Goal: Task Accomplishment & Management: Manage account settings

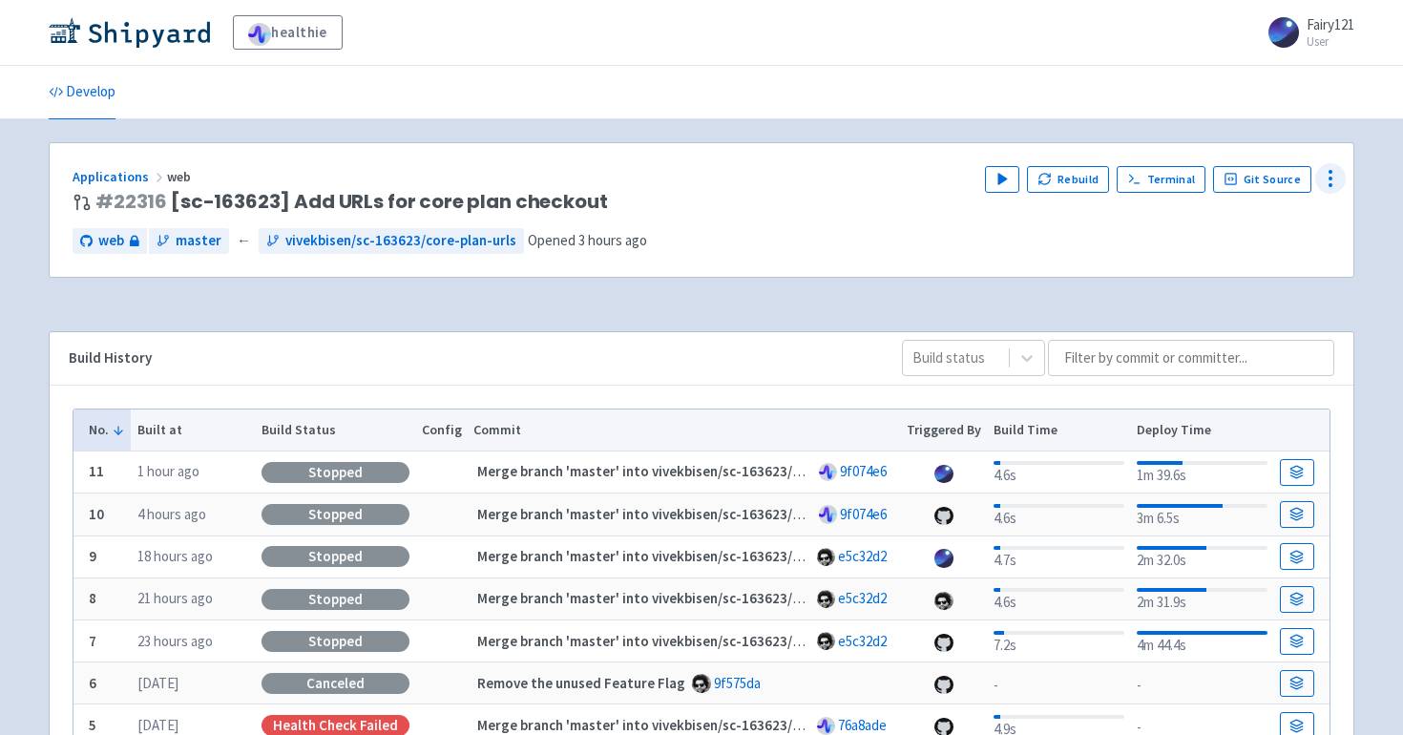
click at [1320, 177] on icon at bounding box center [1330, 178] width 23 height 23
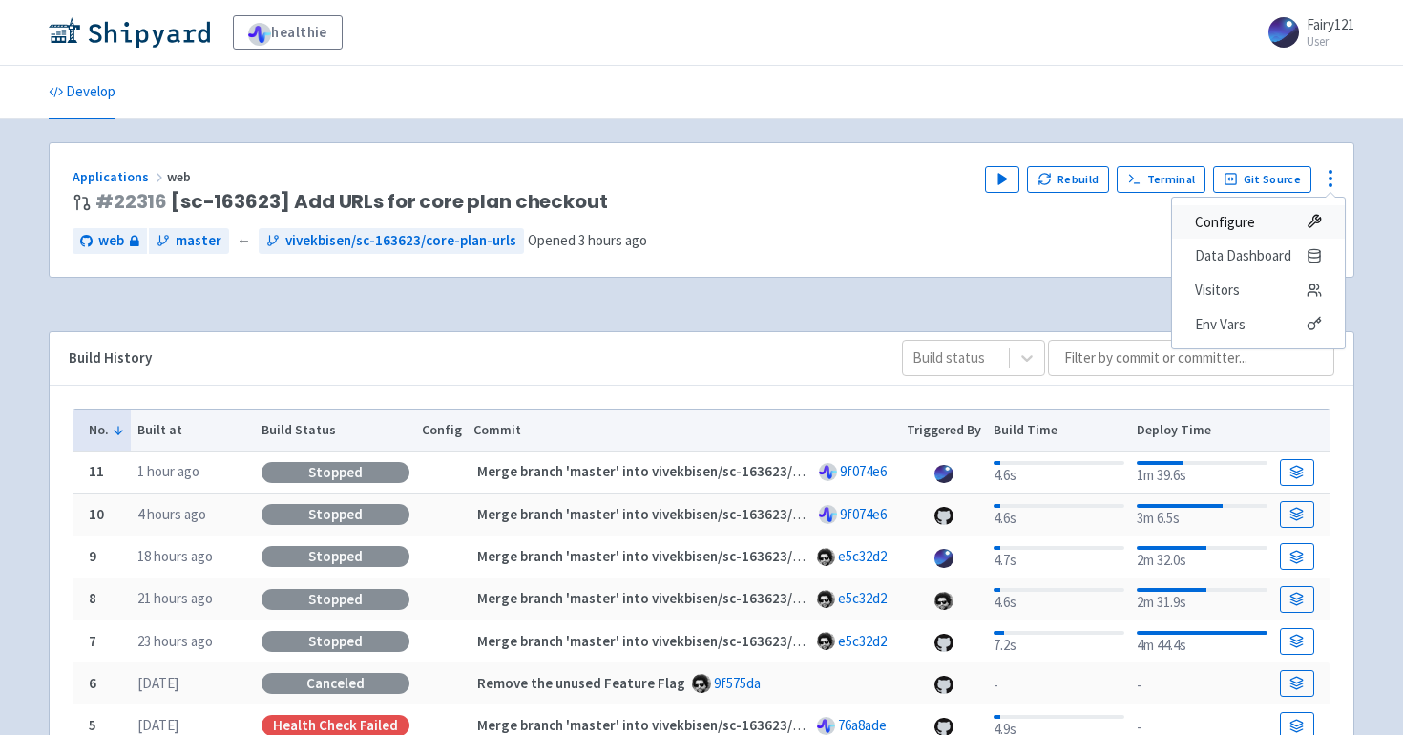
click at [1218, 230] on span "Configure" at bounding box center [1225, 222] width 60 height 27
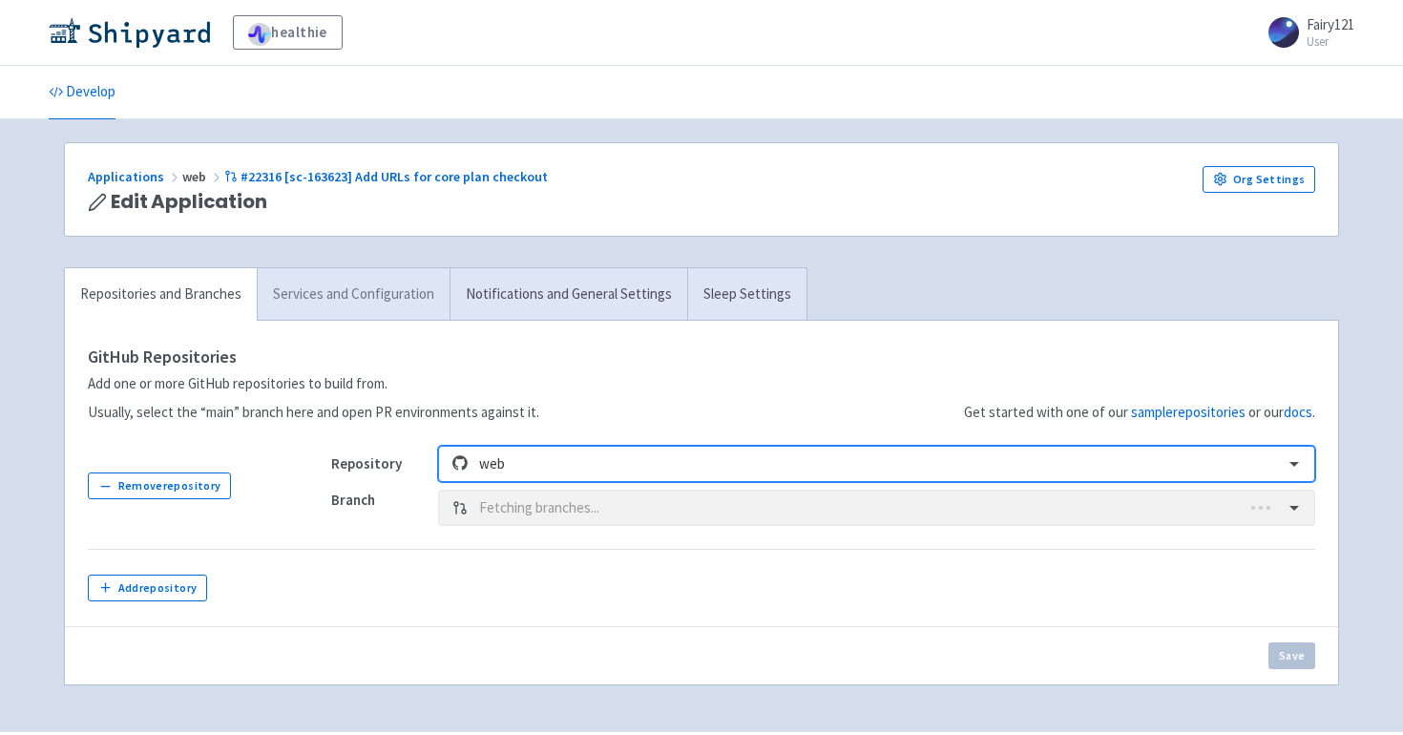
click at [364, 297] on link "Services and Configuration" at bounding box center [353, 294] width 193 height 52
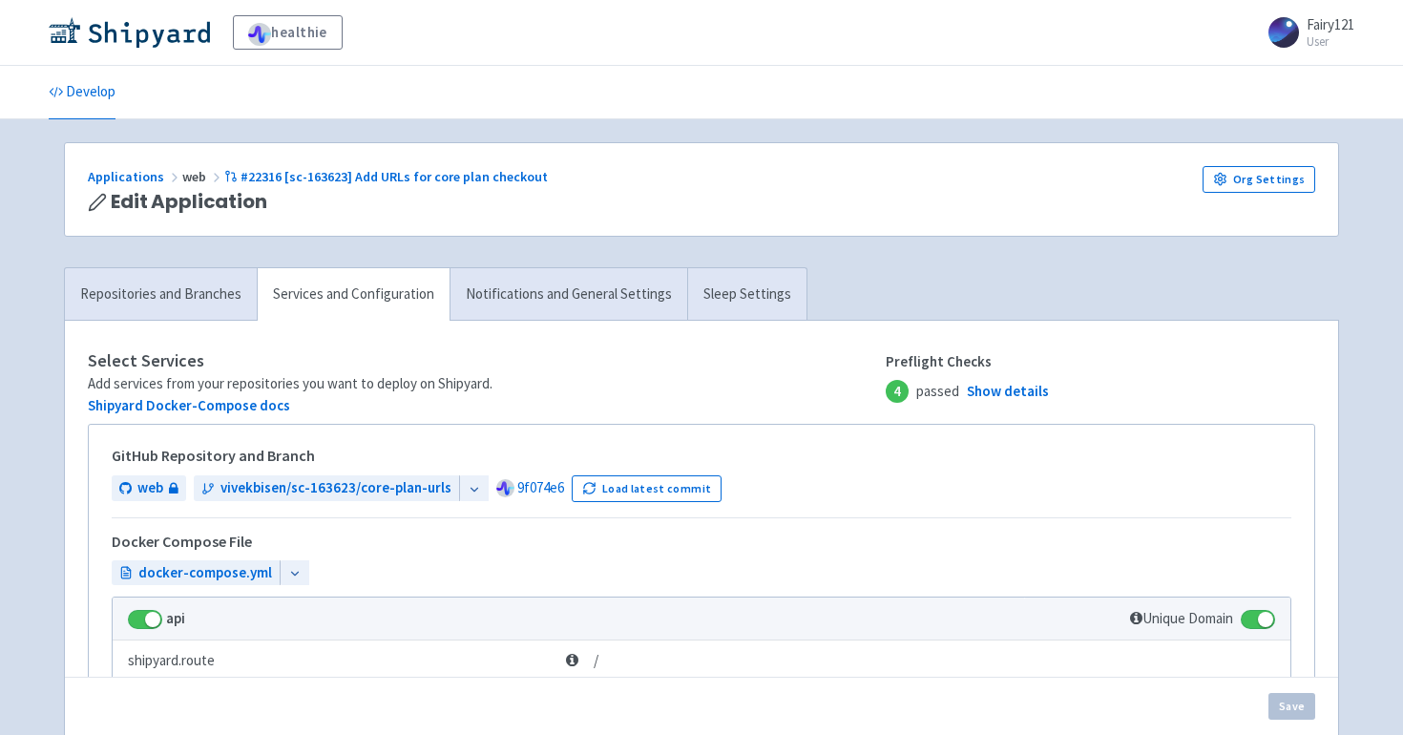
click at [856, 579] on span "docker-compose.yml" at bounding box center [701, 573] width 1179 height 26
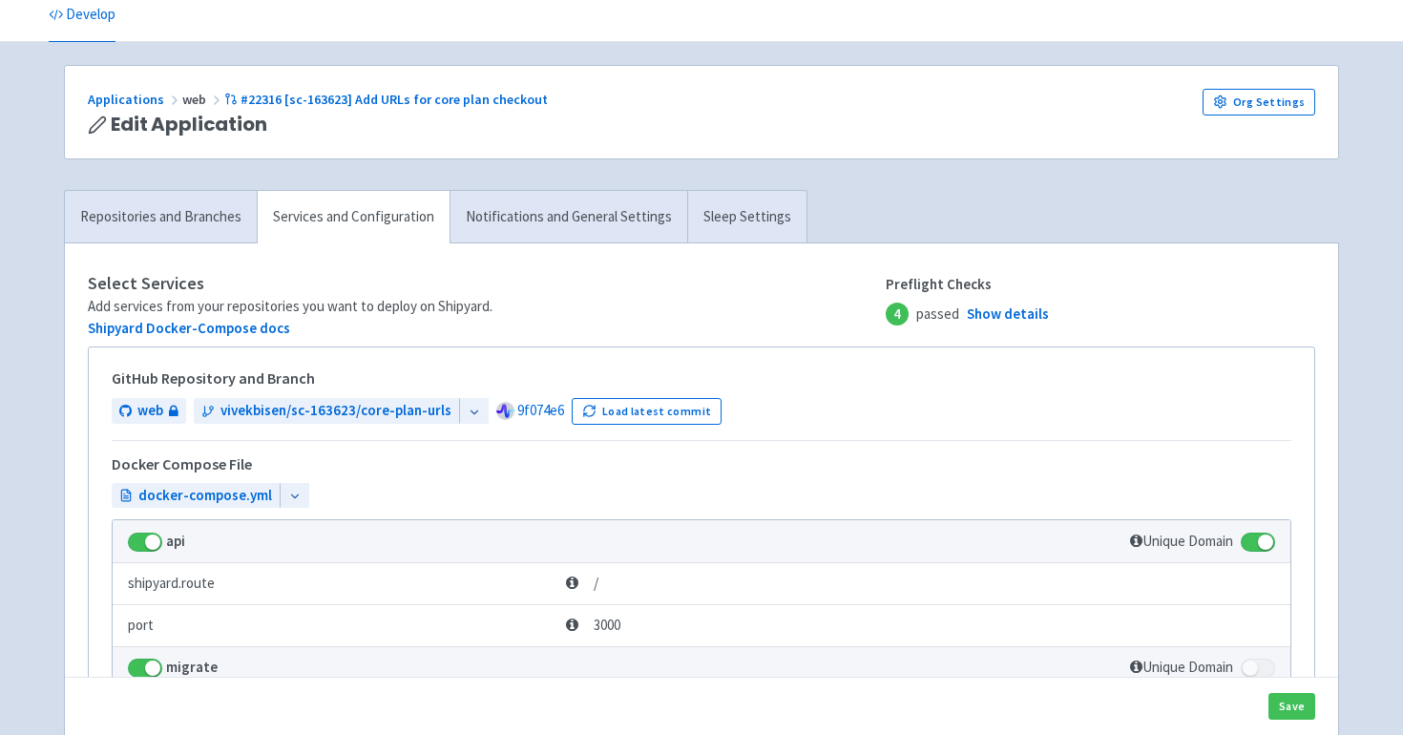
scroll to position [76, 0]
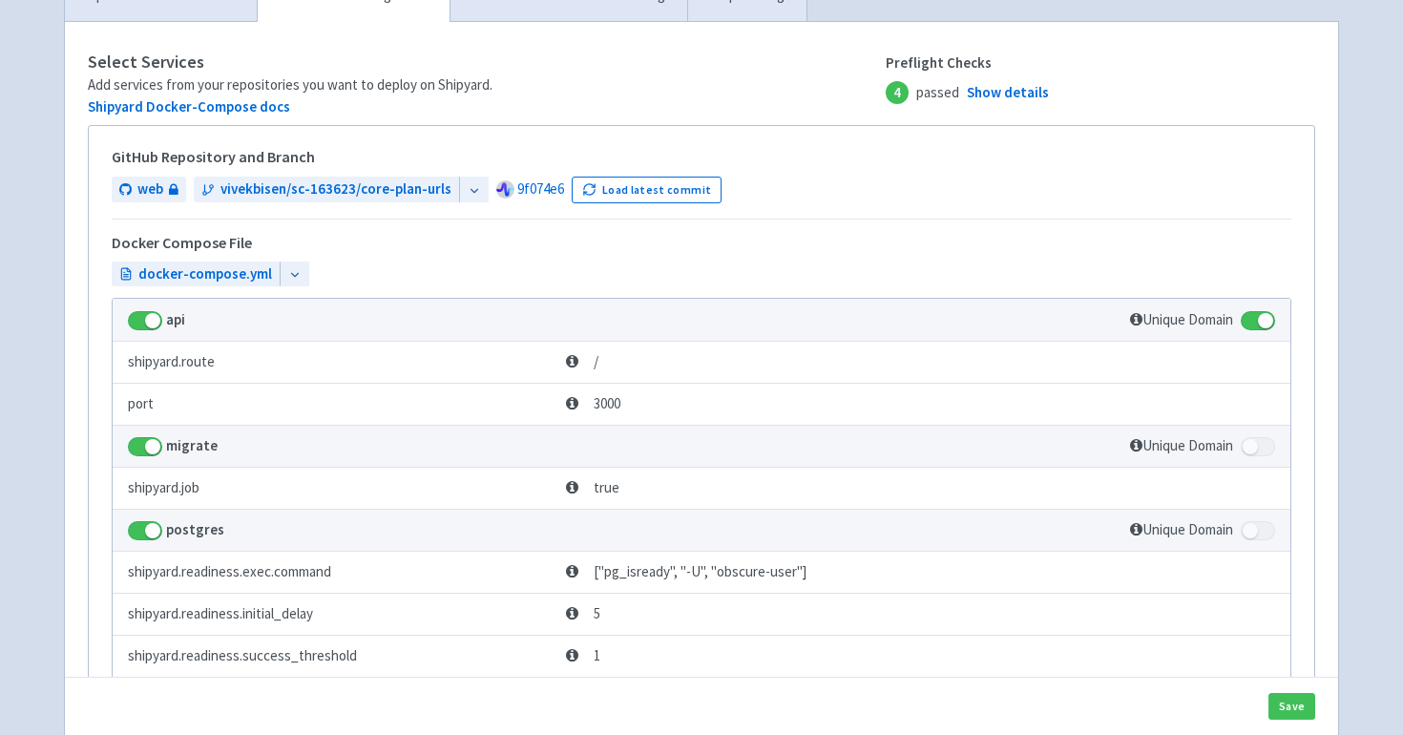
scroll to position [343, 0]
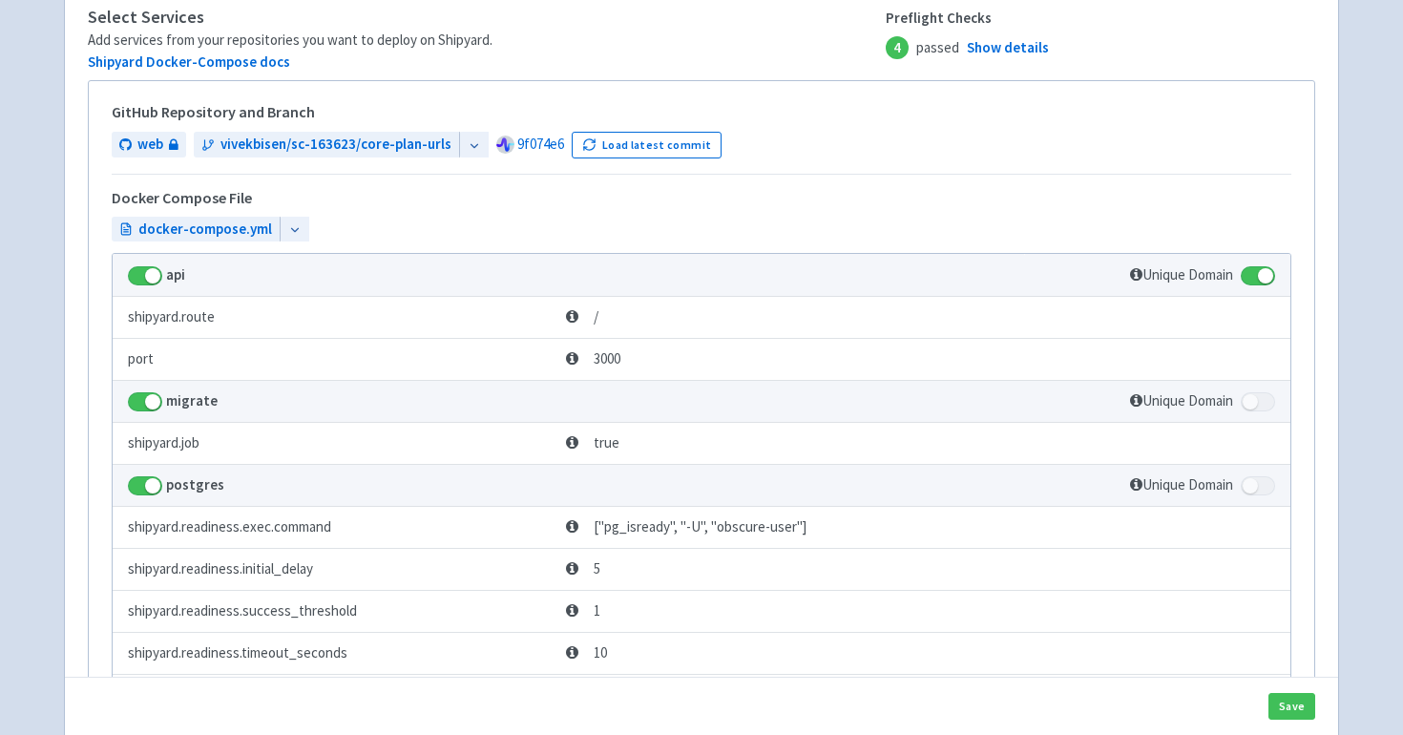
click at [885, 473] on td "postgres" at bounding box center [568, 485] width 911 height 42
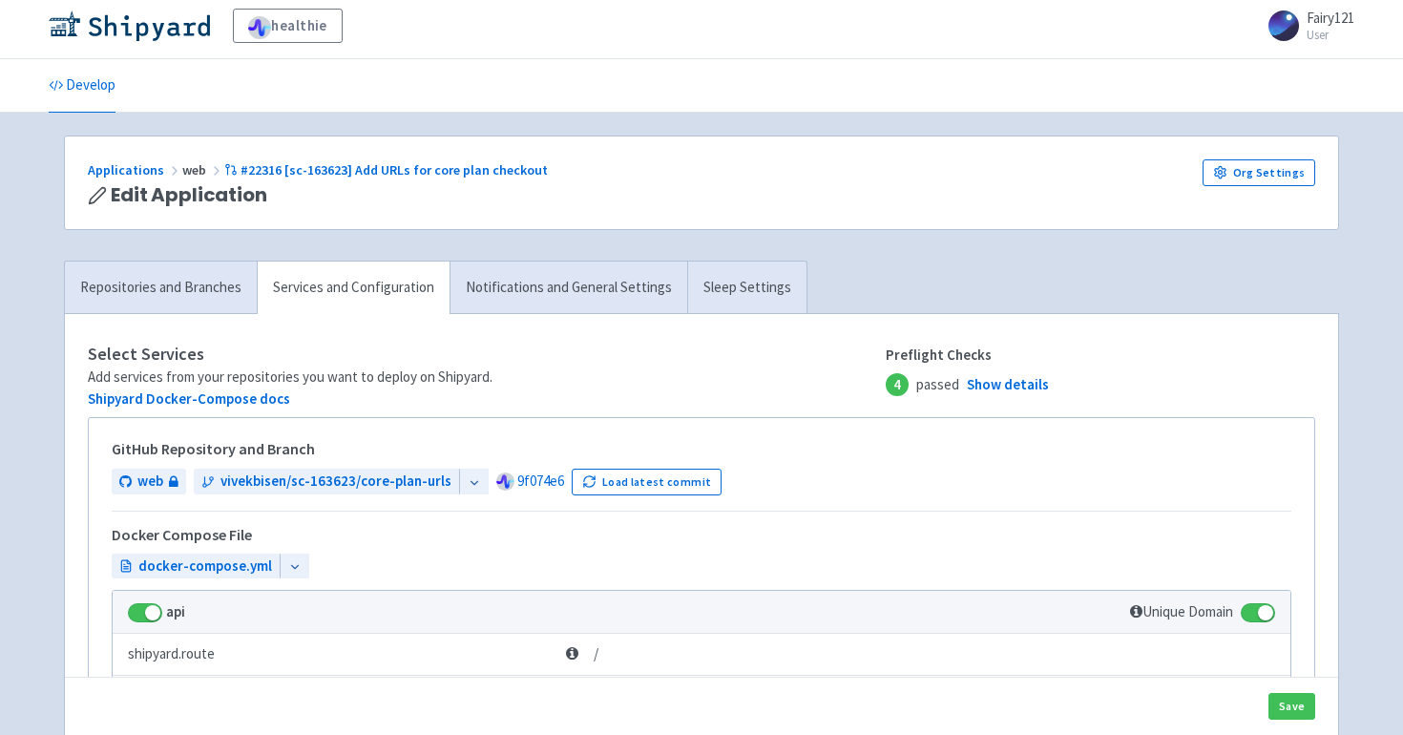
scroll to position [0, 0]
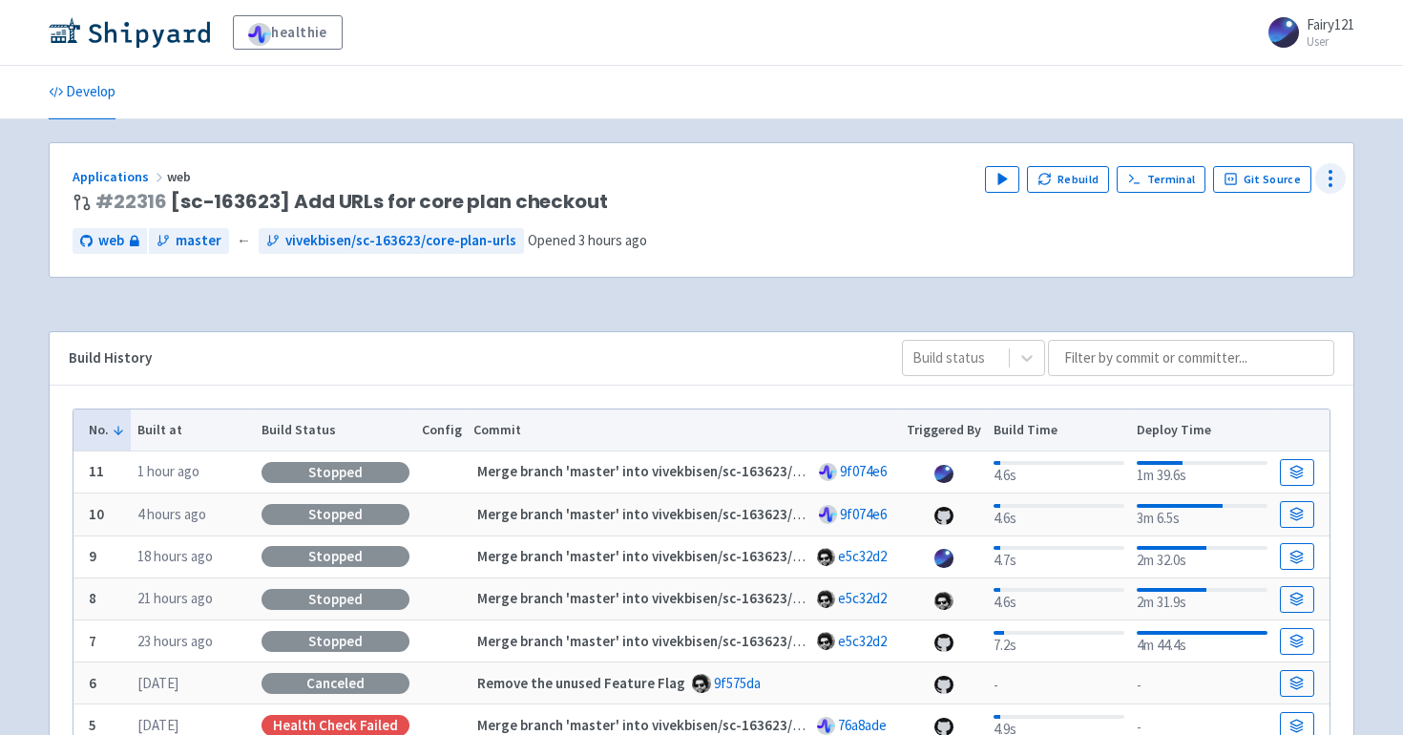
click at [1337, 175] on icon at bounding box center [1330, 178] width 23 height 23
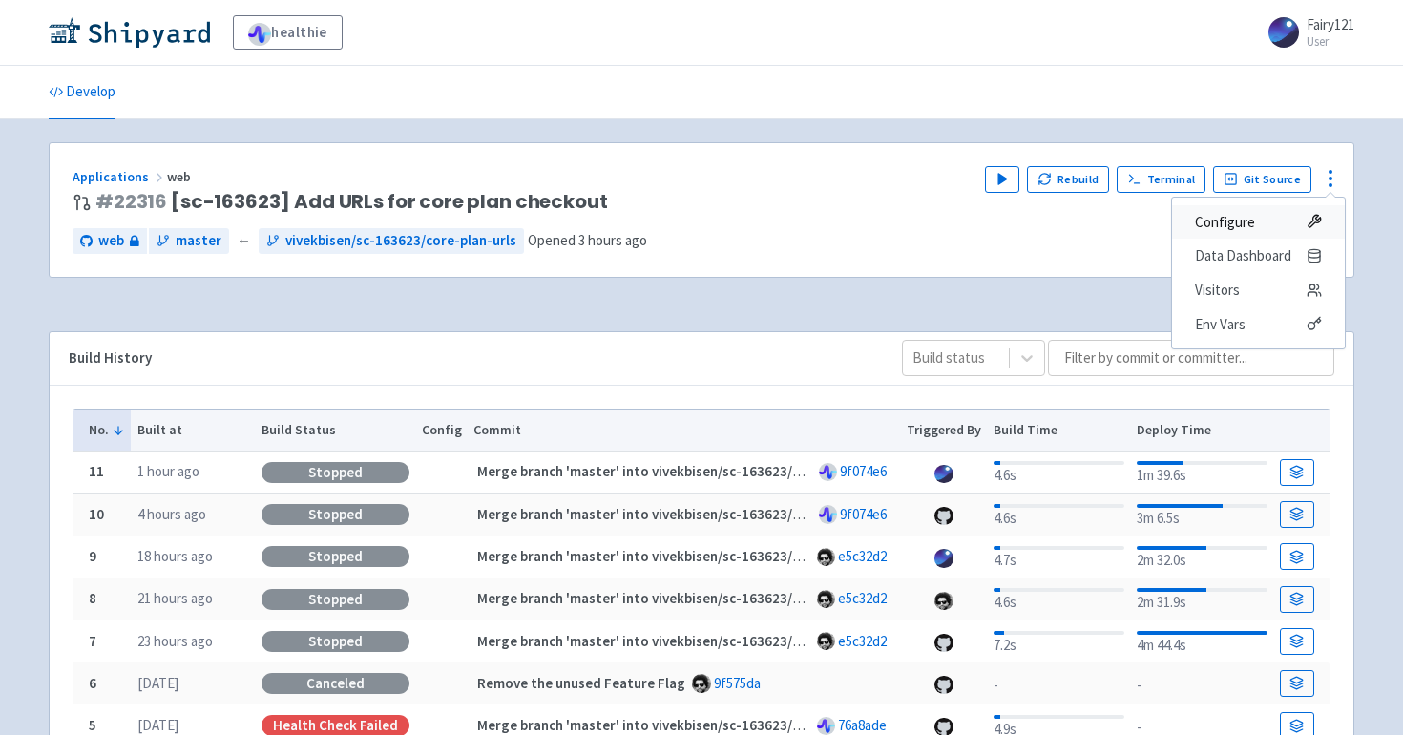
click at [1245, 217] on span "Configure" at bounding box center [1225, 222] width 60 height 27
